Goal: Obtain resource: Obtain resource

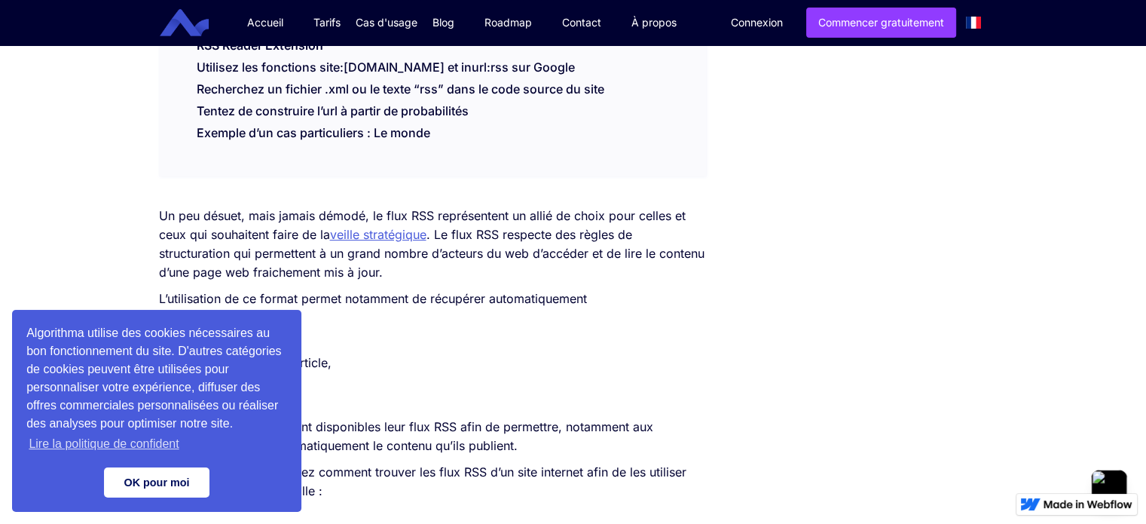
scroll to position [437, 0]
click at [157, 472] on link "OK pour moi" at bounding box center [156, 482] width 105 height 30
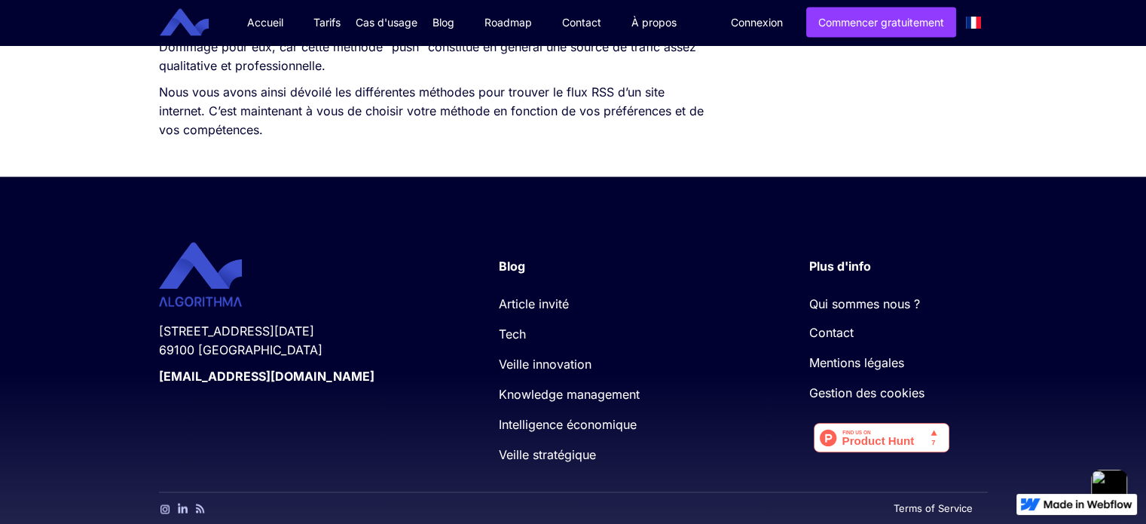
scroll to position [2918, 0]
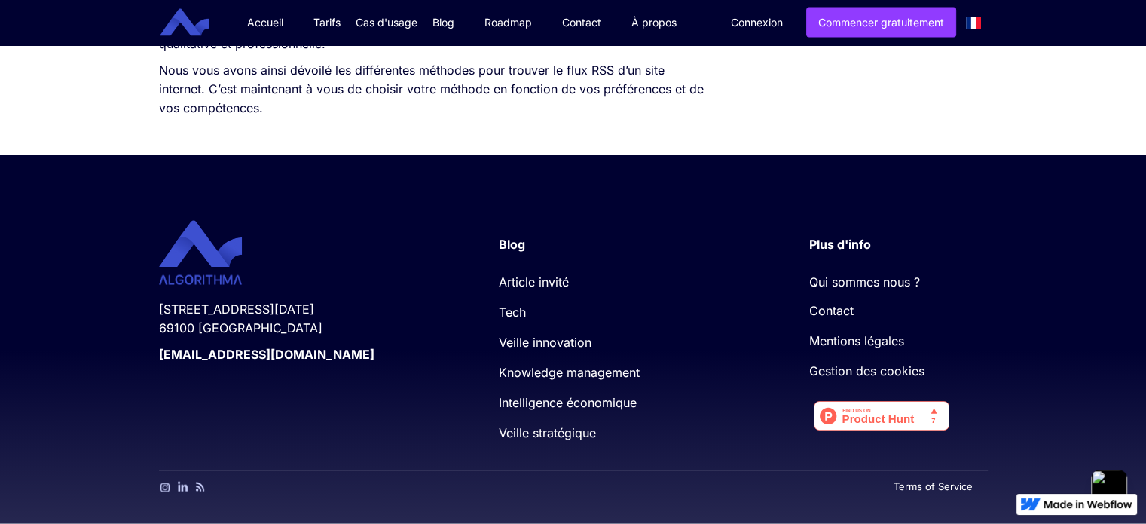
scroll to position [2917, 0]
click at [199, 487] on img at bounding box center [200, 486] width 10 height 11
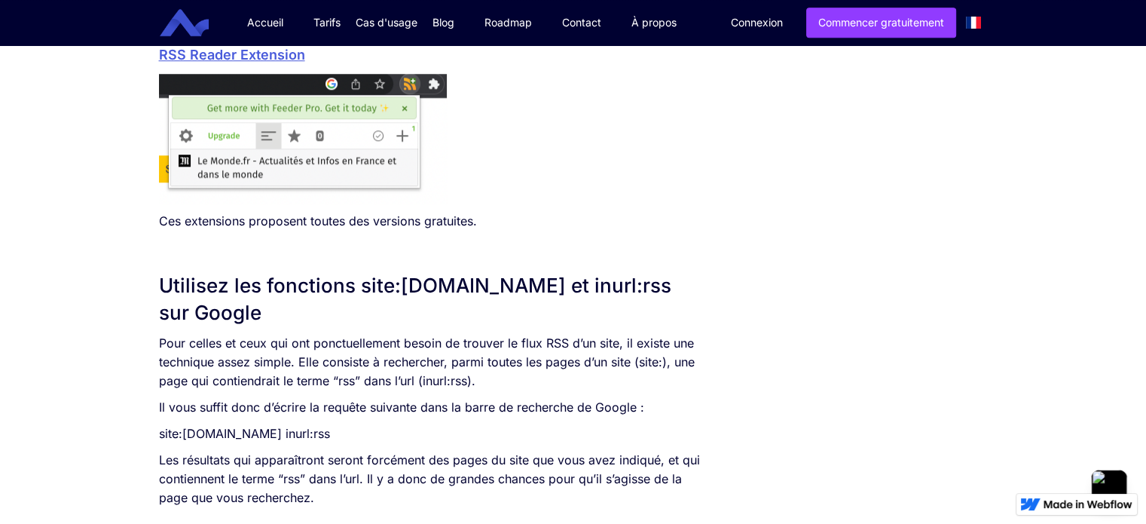
scroll to position [1335, 0]
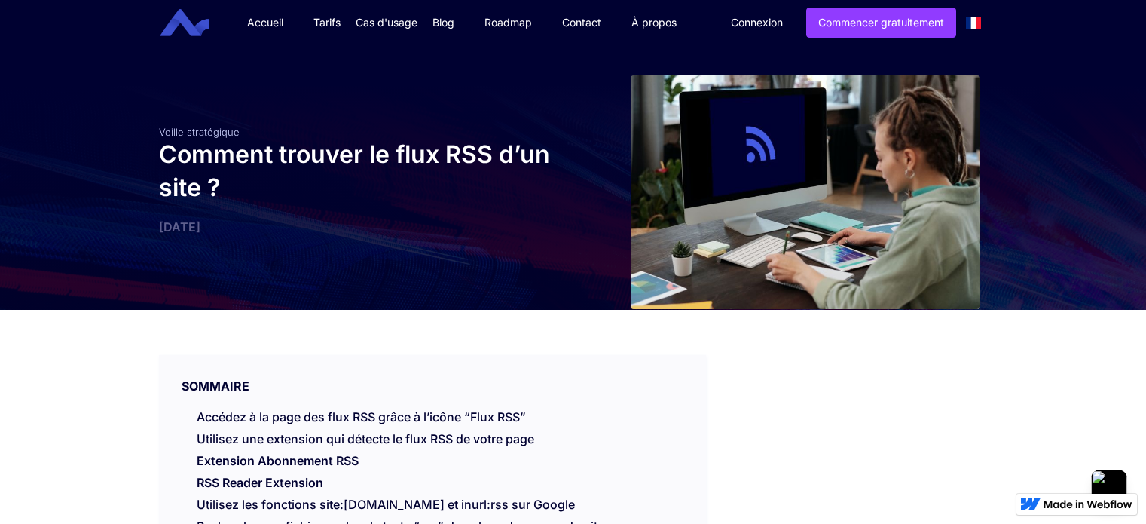
scroll to position [1486, 0]
